Goal: Navigation & Orientation: Find specific page/section

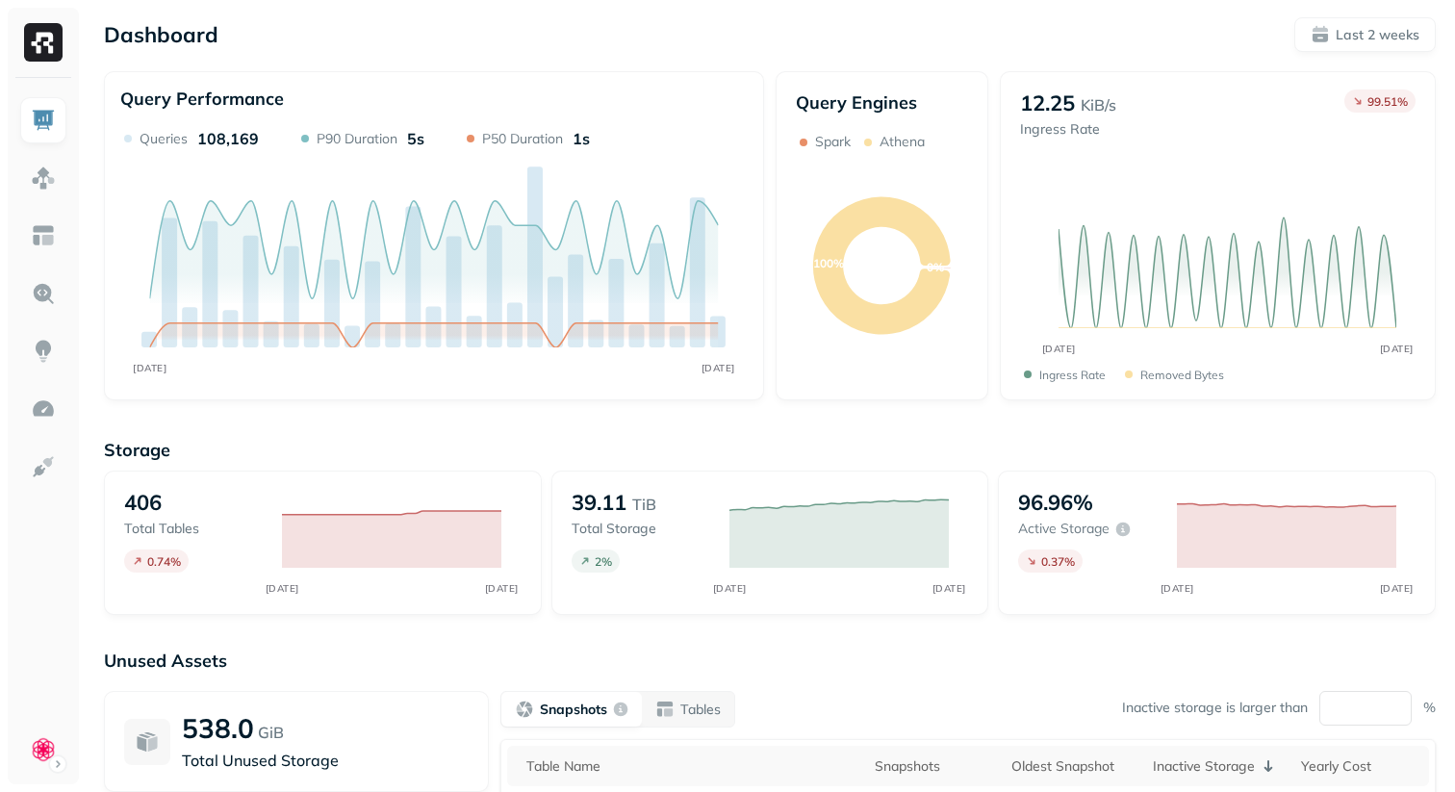
click at [68, 754] on div at bounding box center [43, 431] width 71 height 706
click at [52, 754] on html "Dashboard Last 2 weeks Query Performance SEP 22 OCT 06 Queries 108,169 P90 Dura…" at bounding box center [727, 535] width 1455 height 1071
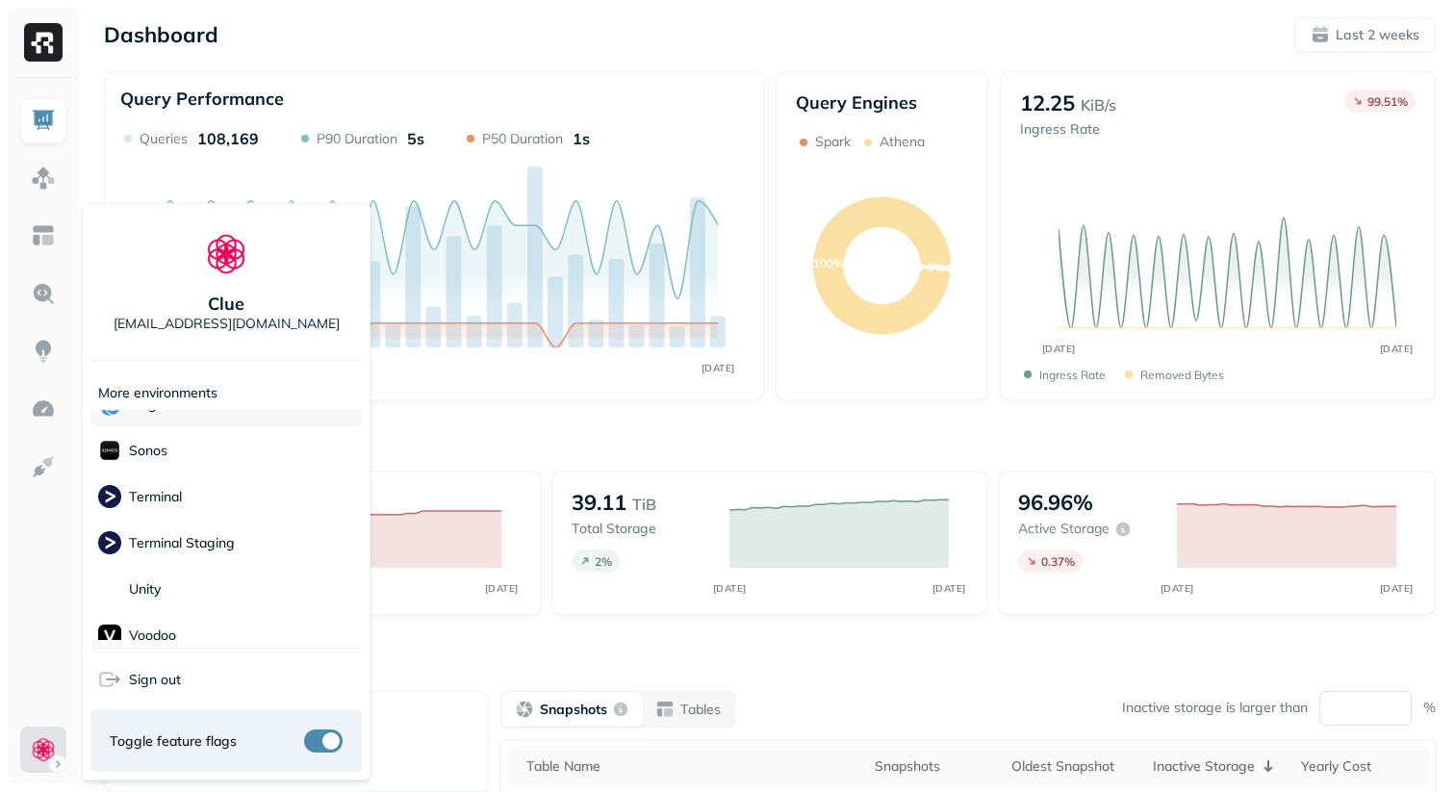
scroll to position [444, 0]
click at [231, 455] on div "Sonos" at bounding box center [225, 451] width 271 height 46
